Goal: Transaction & Acquisition: Purchase product/service

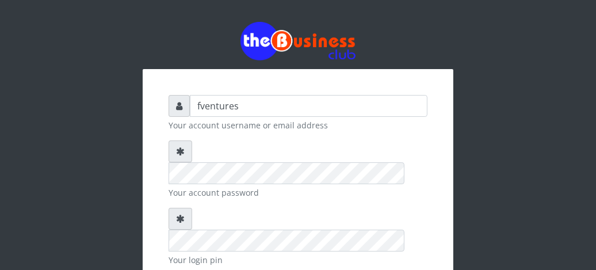
type input "fventures"
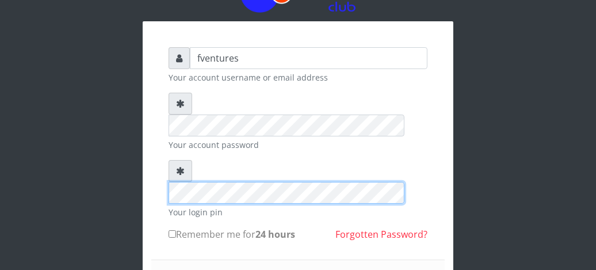
scroll to position [92, 0]
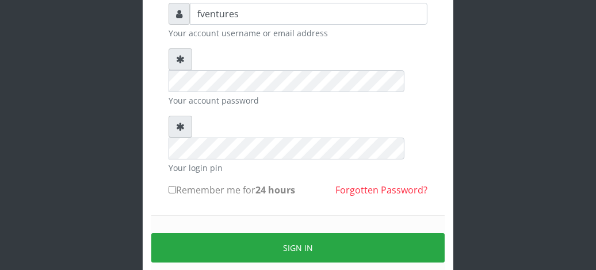
click at [170, 186] on input "Remember me for 24 hours" at bounding box center [172, 189] width 7 height 7
checkbox input "true"
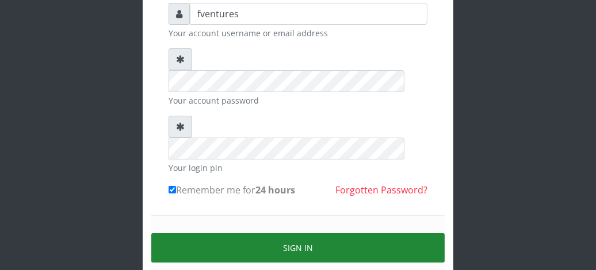
click at [297, 233] on button "Sign in" at bounding box center [297, 247] width 293 height 29
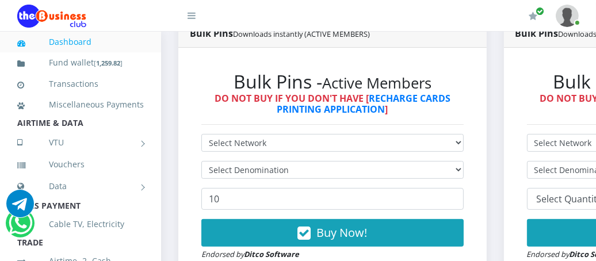
scroll to position [345, 0]
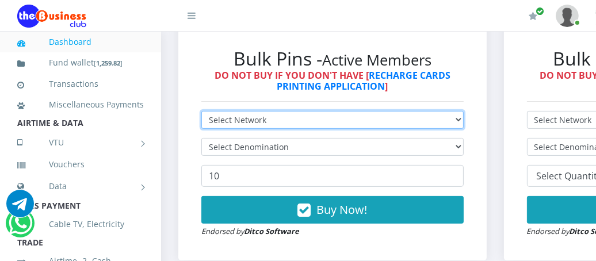
click at [464, 122] on select "Select Network MTN Globacom 9Mobile Airtel" at bounding box center [332, 120] width 262 height 18
select select "Airtel"
click at [201, 112] on select "Select Network MTN Globacom 9Mobile Airtel" at bounding box center [332, 120] width 262 height 18
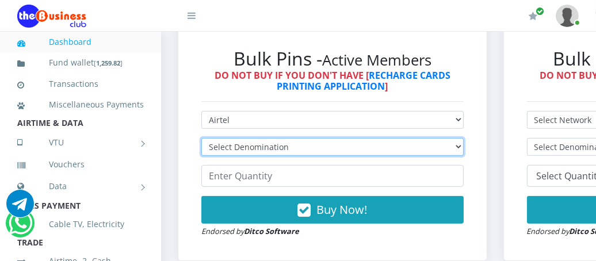
click at [454, 147] on select "Select Denomination Airtel NGN100 - ₦96.38 Airtel NGN200 - ₦192.76 Airtel NGN50…" at bounding box center [332, 147] width 262 height 18
select select "96.38-100"
click at [201, 139] on select "Select Denomination Airtel NGN100 - ₦96.38 Airtel NGN200 - ₦192.76 Airtel NGN50…" at bounding box center [332, 147] width 262 height 18
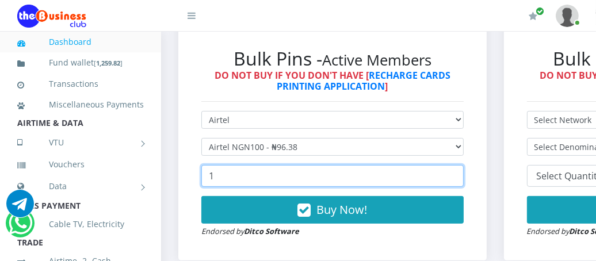
click at [458, 174] on input "1" at bounding box center [332, 176] width 262 height 22
click at [458, 174] on input "2" at bounding box center [332, 176] width 262 height 22
click at [458, 174] on input "3" at bounding box center [332, 176] width 262 height 22
click at [458, 174] on input "4" at bounding box center [332, 176] width 262 height 22
type input "5"
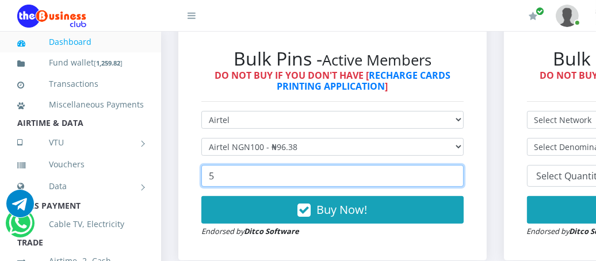
click at [458, 174] on input "5" at bounding box center [332, 176] width 262 height 22
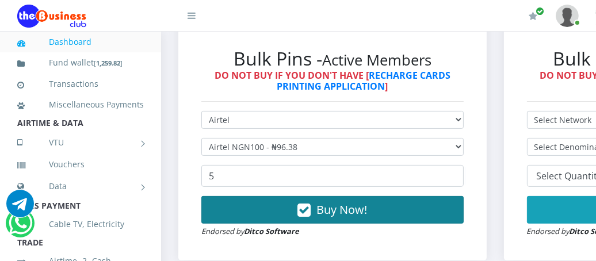
click at [367, 217] on span "Buy Now!" at bounding box center [341, 210] width 51 height 16
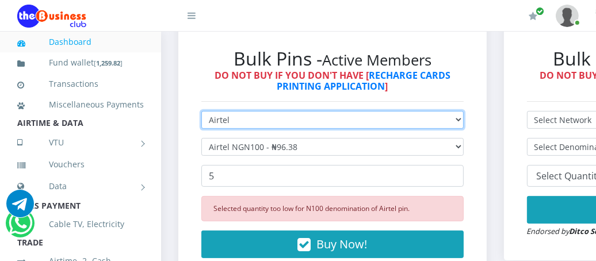
click at [459, 119] on select "Select Network MTN Globacom 9Mobile Airtel" at bounding box center [332, 120] width 262 height 18
select select "9Mobile"
click at [201, 112] on select "Select Network MTN Globacom 9Mobile Airtel" at bounding box center [332, 120] width 262 height 18
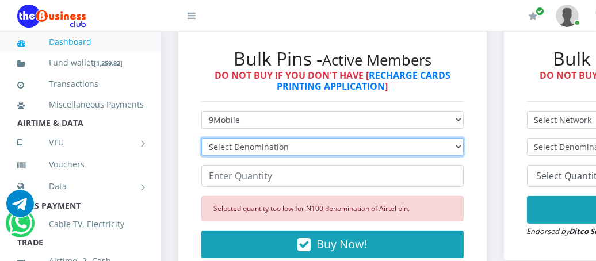
click at [335, 149] on select "Select Denomination 9Mobile NGN100 - ₦94.99 9Mobile NGN200 - ₦189.98 9Mobile NG…" at bounding box center [332, 147] width 262 height 18
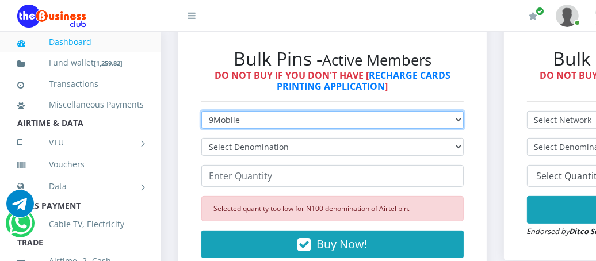
click at [460, 122] on select "Select Network MTN Globacom 9Mobile Airtel" at bounding box center [332, 120] width 262 height 18
click at [201, 112] on select "Select Network MTN Globacom 9Mobile Airtel" at bounding box center [332, 120] width 262 height 18
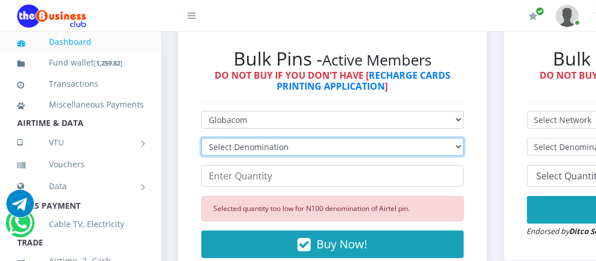
click at [335, 146] on select "Select Denomination Glo NGN100 - ₦96.55 Glo NGN200 - ₦193.10 Glo NGN500 - ₦482.…" at bounding box center [332, 147] width 262 height 18
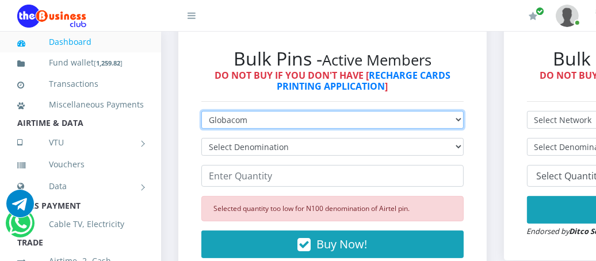
click at [446, 120] on select "Select Network MTN Globacom 9Mobile Airtel" at bounding box center [332, 120] width 262 height 18
select select "MTN"
click at [201, 112] on select "Select Network MTN Globacom 9Mobile Airtel" at bounding box center [332, 120] width 262 height 18
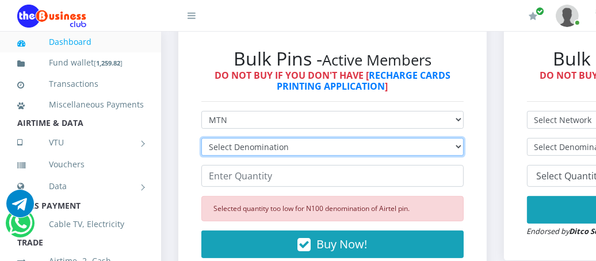
click at [335, 143] on select "Select Denomination" at bounding box center [332, 147] width 262 height 18
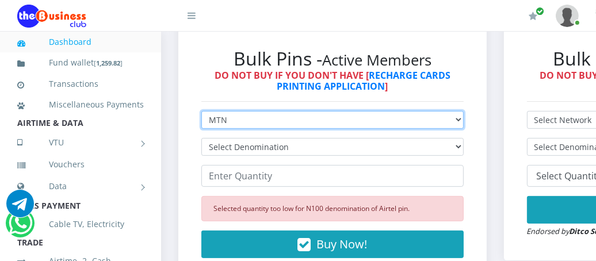
drag, startPoint x: 335, startPoint y: 143, endPoint x: 280, endPoint y: 125, distance: 58.0
click at [280, 125] on select "Select Network MTN Globacom 9Mobile Airtel" at bounding box center [332, 120] width 262 height 18
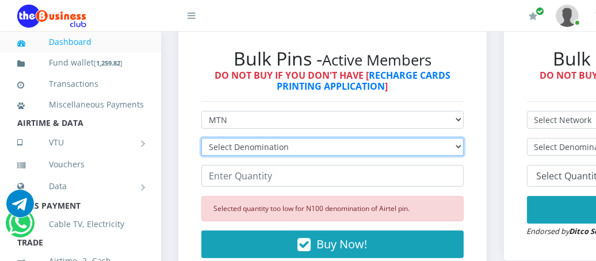
click at [282, 146] on select "Select Denomination MTN NGN100 - ₦96.99 MTN NGN200 - ₦193.98 MTN NGN400 - ₦387.…" at bounding box center [332, 147] width 262 height 18
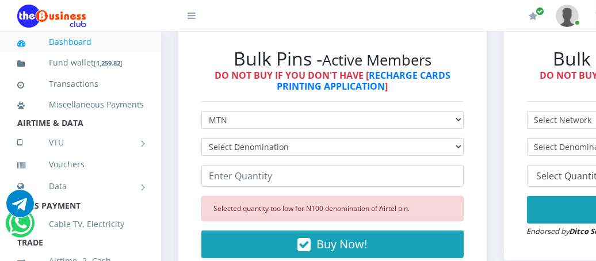
click at [253, 99] on div "Bulk Pins - Active Members DO NOT BUY IF YOU DON'T HAVE [ RECHARGE CARDS PRINTI…" at bounding box center [332, 159] width 285 height 247
click at [487, 60] on div "Bulk Pins - Active Members DO NOT BUY IF YOU DON'T HAVE [ RECHARGE CARDS PRINTI…" at bounding box center [332, 160] width 308 height 270
